Goal: Find specific page/section

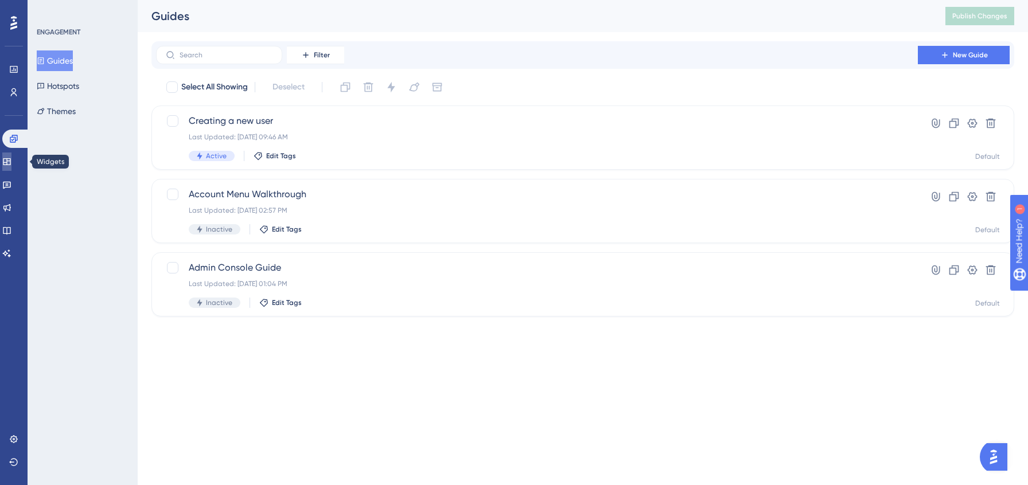
click at [11, 167] on link at bounding box center [6, 162] width 9 height 18
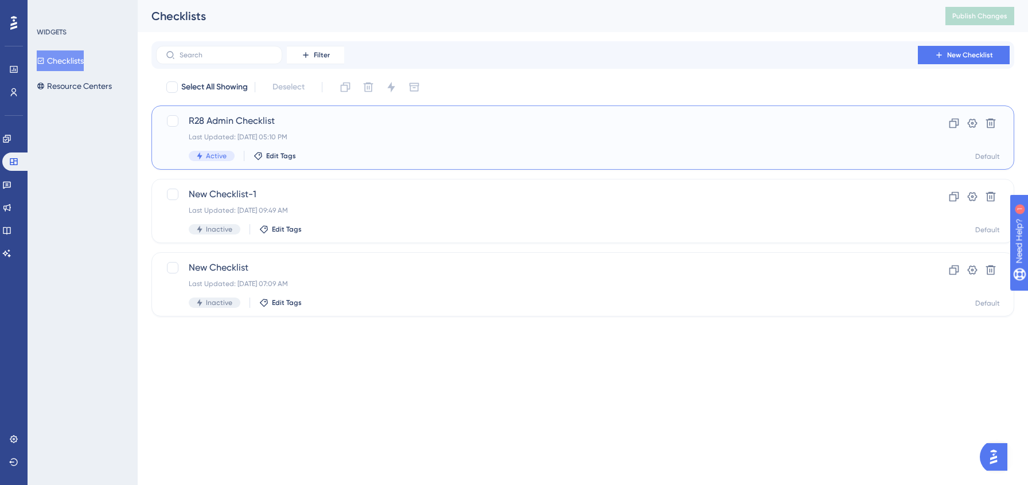
click at [374, 136] on div "Last Updated: [DATE] 05:10 PM" at bounding box center [537, 136] width 696 height 9
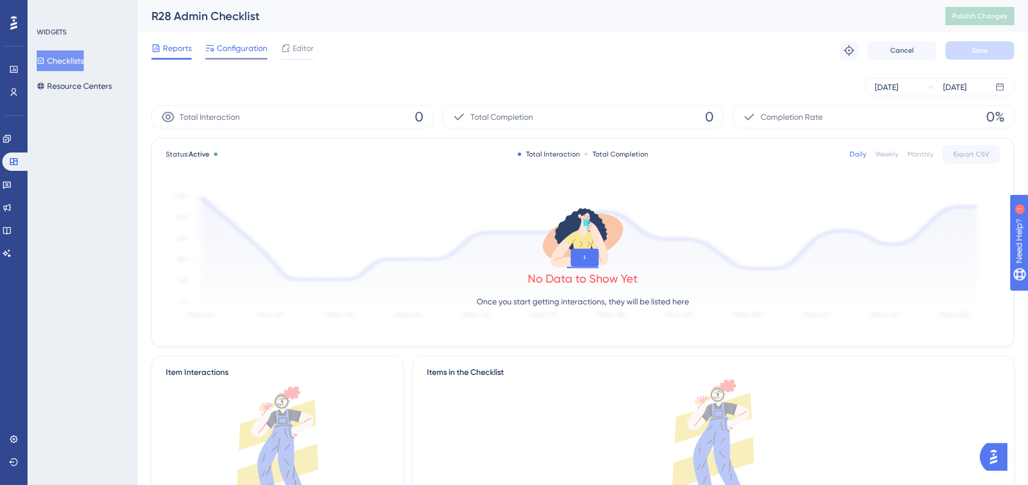
click at [225, 53] on span "Configuration" at bounding box center [242, 48] width 50 height 14
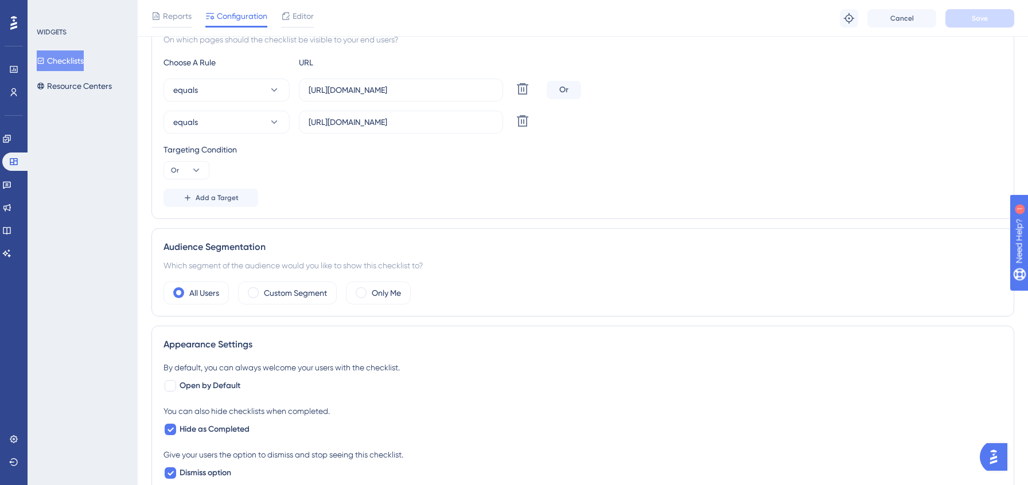
scroll to position [260, 0]
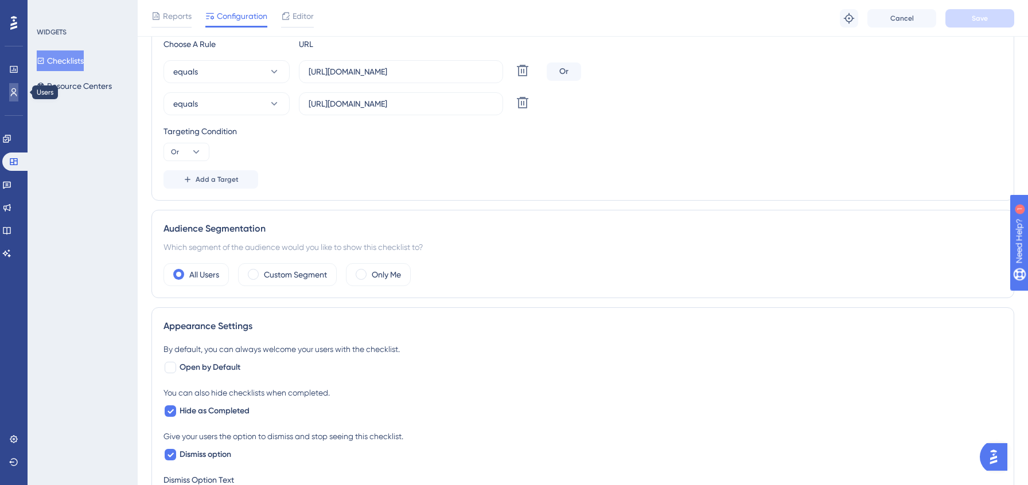
click at [15, 92] on icon at bounding box center [13, 92] width 9 height 9
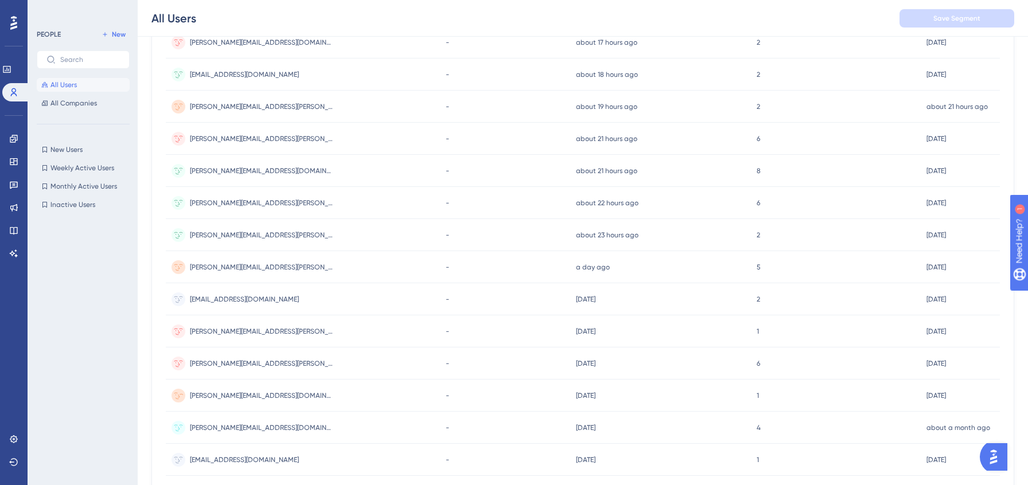
scroll to position [437, 0]
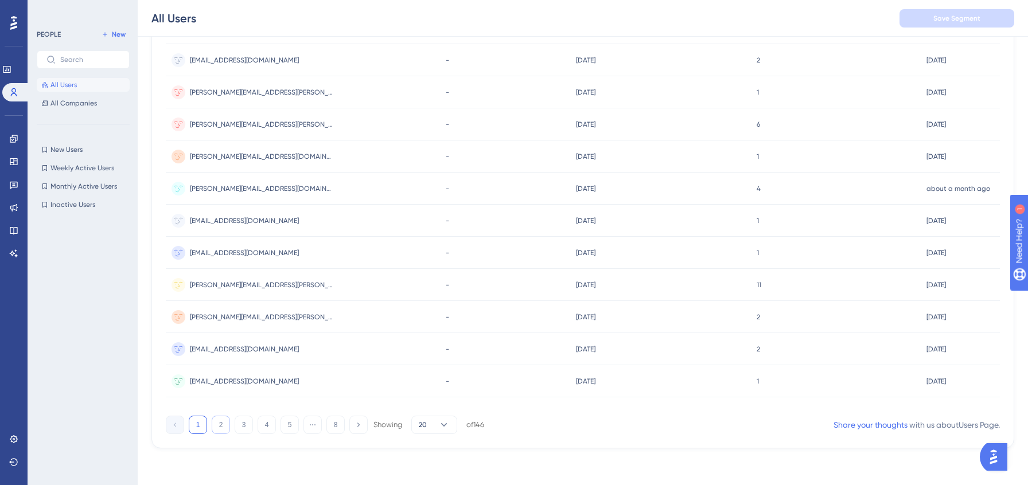
click at [221, 423] on button "2" at bounding box center [221, 425] width 18 height 18
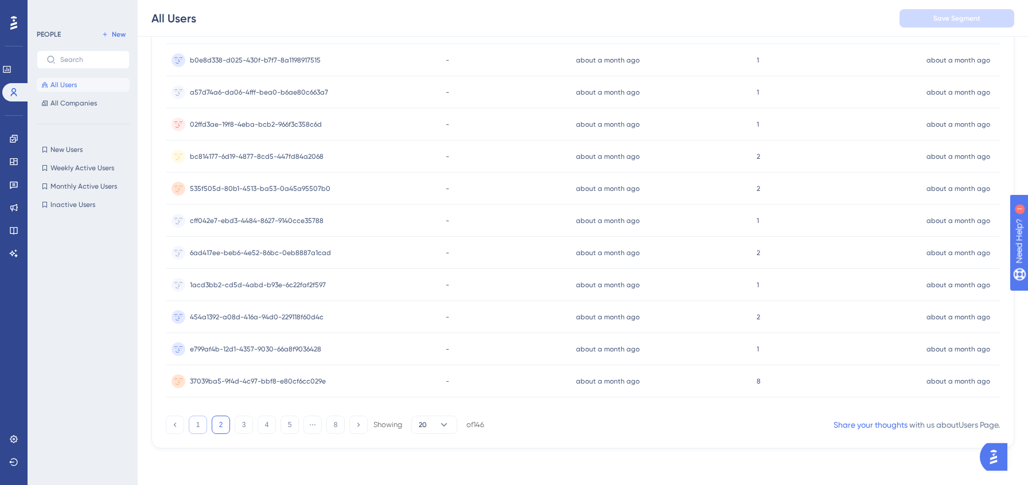
click at [198, 425] on button "1" at bounding box center [198, 425] width 18 height 18
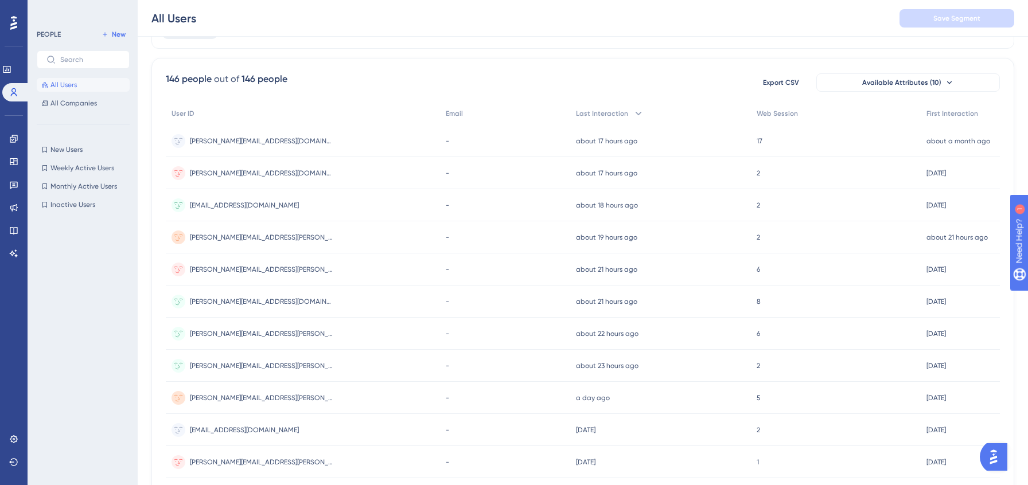
scroll to position [0, 0]
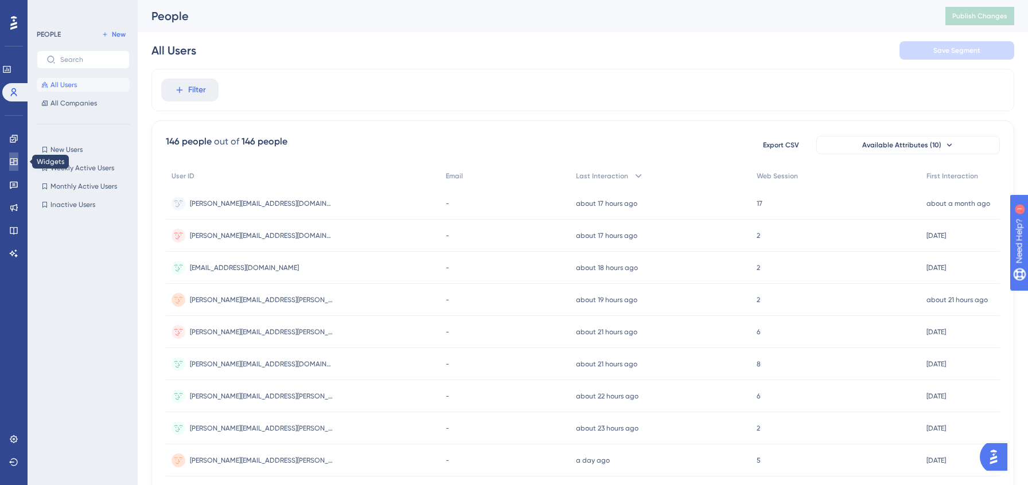
click at [11, 164] on icon at bounding box center [13, 161] width 9 height 9
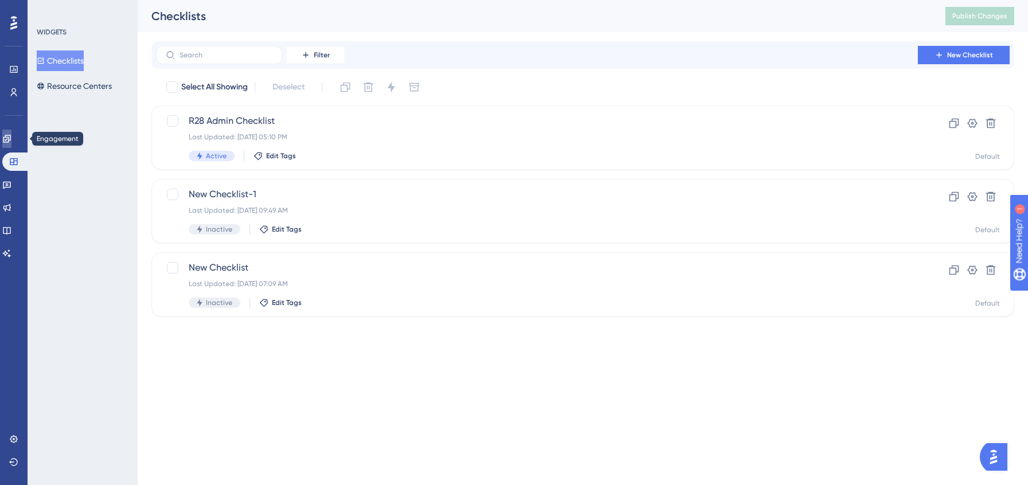
click at [10, 142] on icon at bounding box center [6, 138] width 7 height 7
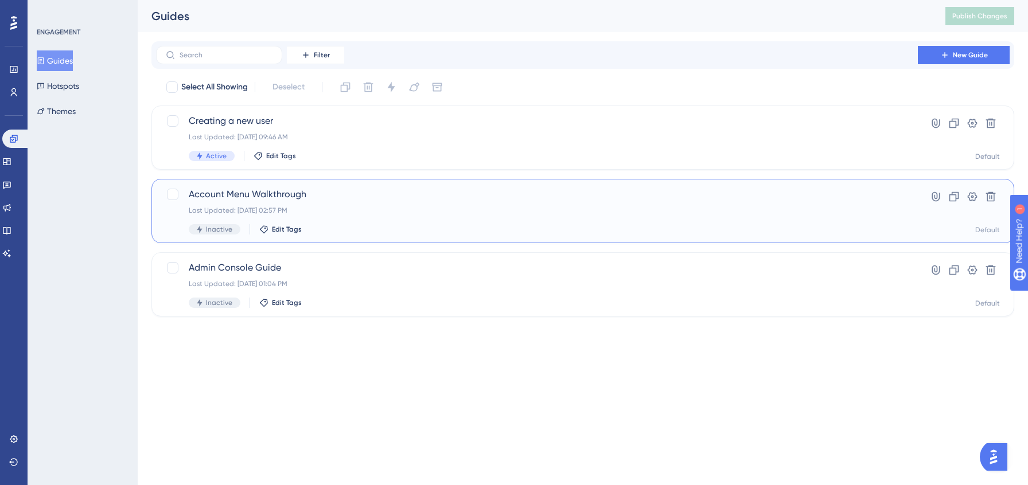
click at [415, 197] on span "Account Menu Walkthrough" at bounding box center [537, 195] width 696 height 14
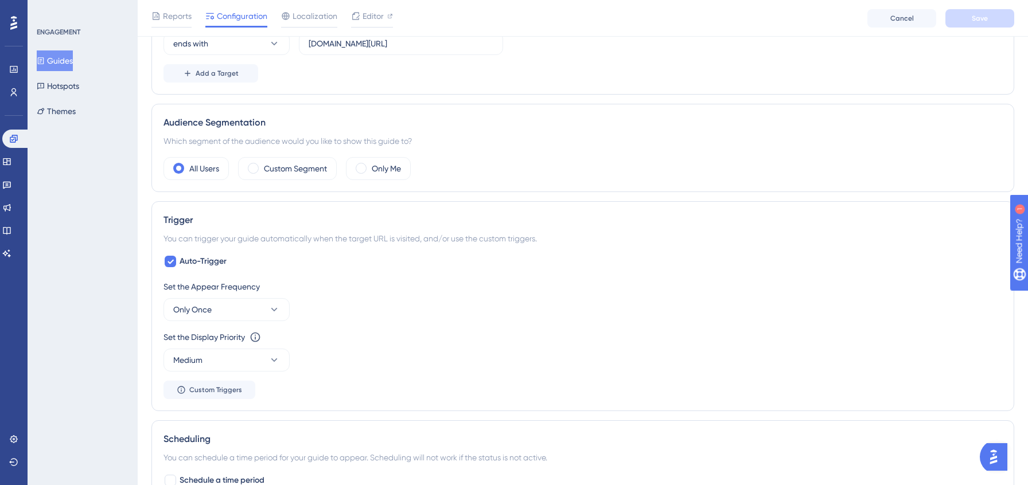
scroll to position [307, 0]
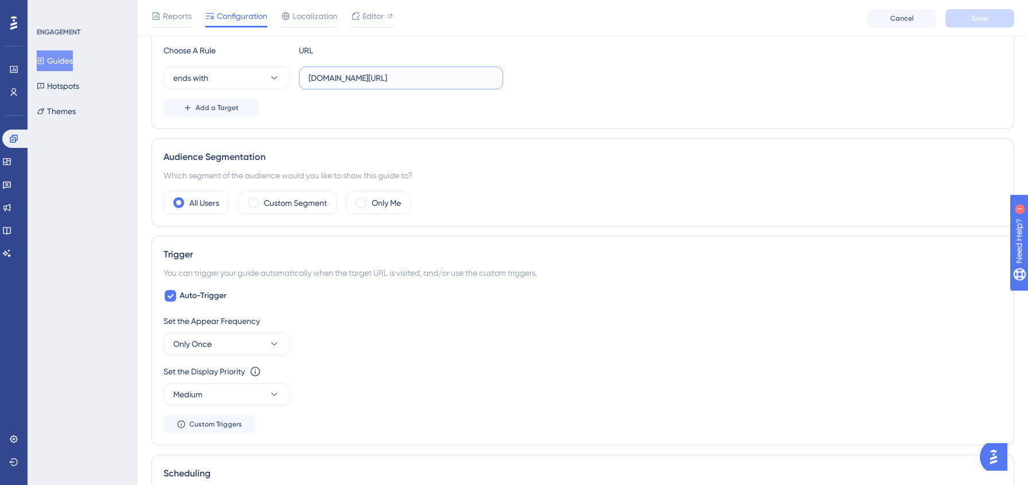
click at [320, 83] on input "[DOMAIN_NAME][URL]" at bounding box center [401, 78] width 185 height 13
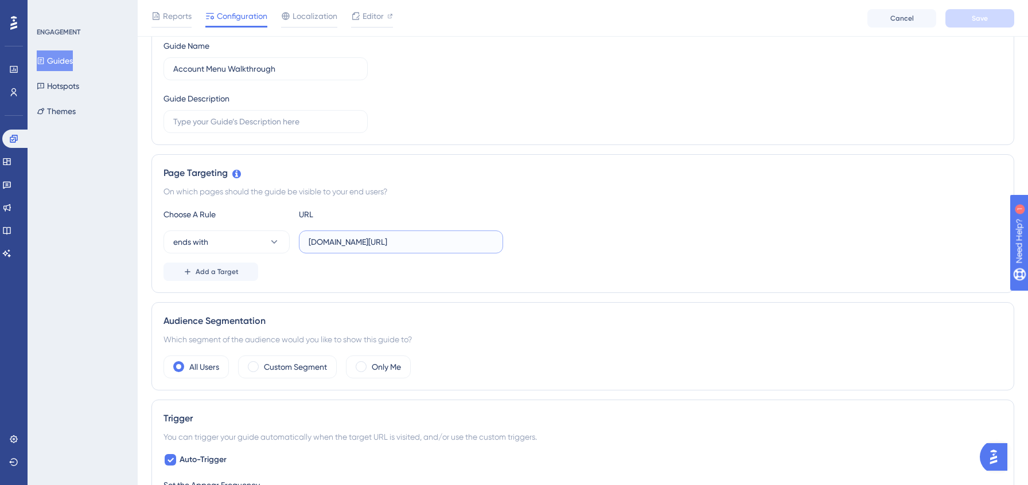
scroll to position [0, 0]
